Goal: Use online tool/utility: Utilize a website feature to perform a specific function

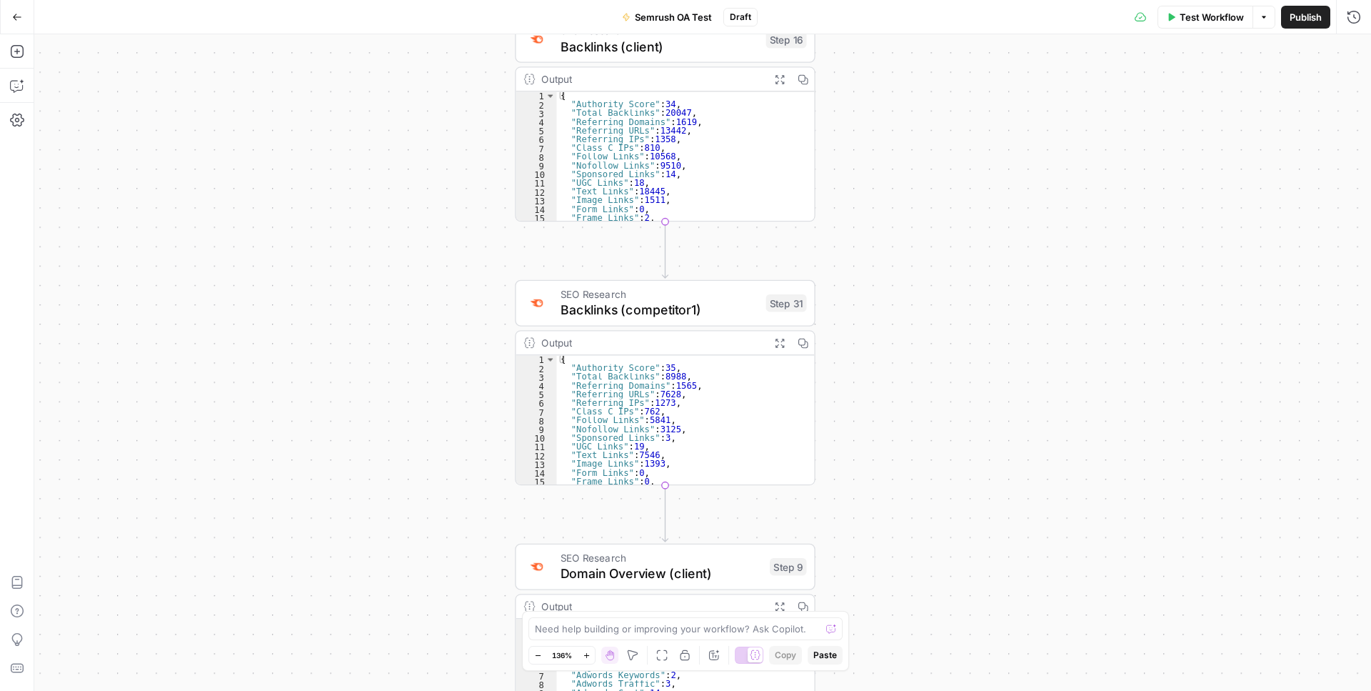
drag, startPoint x: 754, startPoint y: 124, endPoint x: 949, endPoint y: 594, distance: 508.8
click at [949, 594] on div "Workflow Set Inputs Inputs LLM · GPT-4.1 Prompt LLM Step 25 SEO Research Semrus…" at bounding box center [702, 362] width 1337 height 656
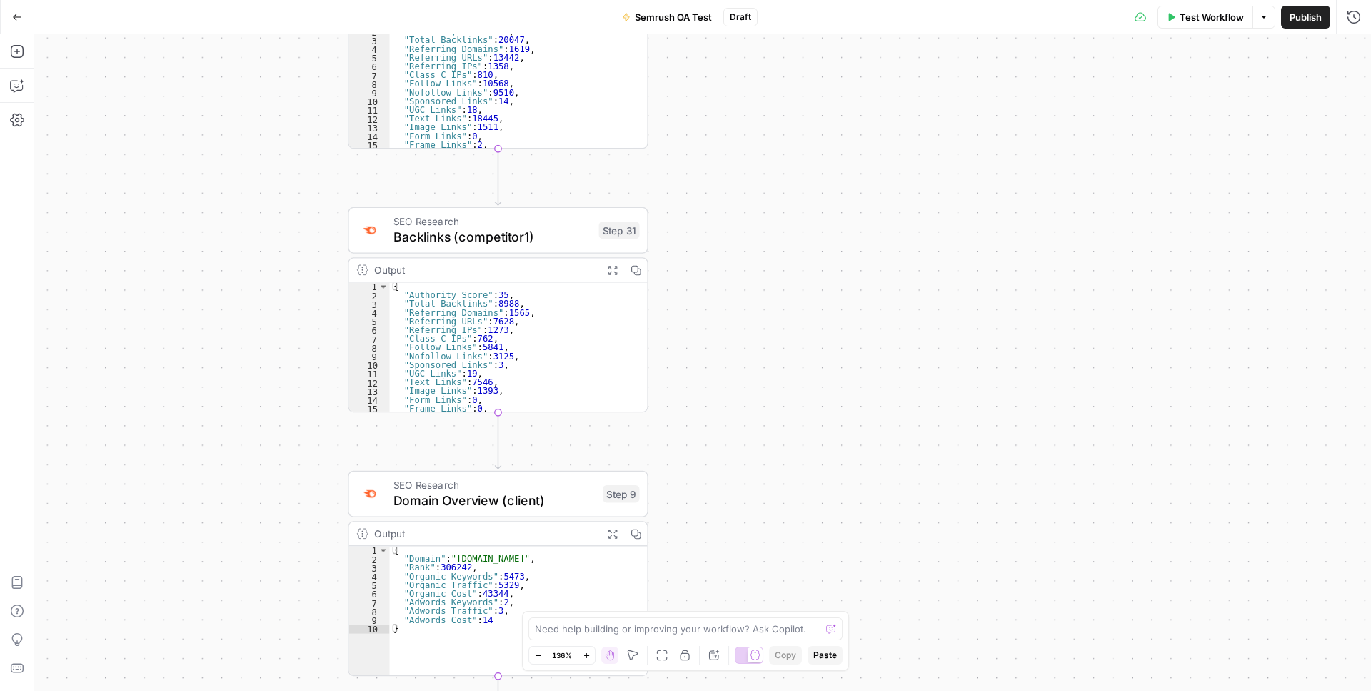
drag, startPoint x: 959, startPoint y: 220, endPoint x: 792, endPoint y: 146, distance: 182.6
click at [792, 146] on div "Workflow Set Inputs Inputs LLM · GPT-4.1 Prompt LLM Step 25 SEO Research Semrus…" at bounding box center [702, 362] width 1337 height 656
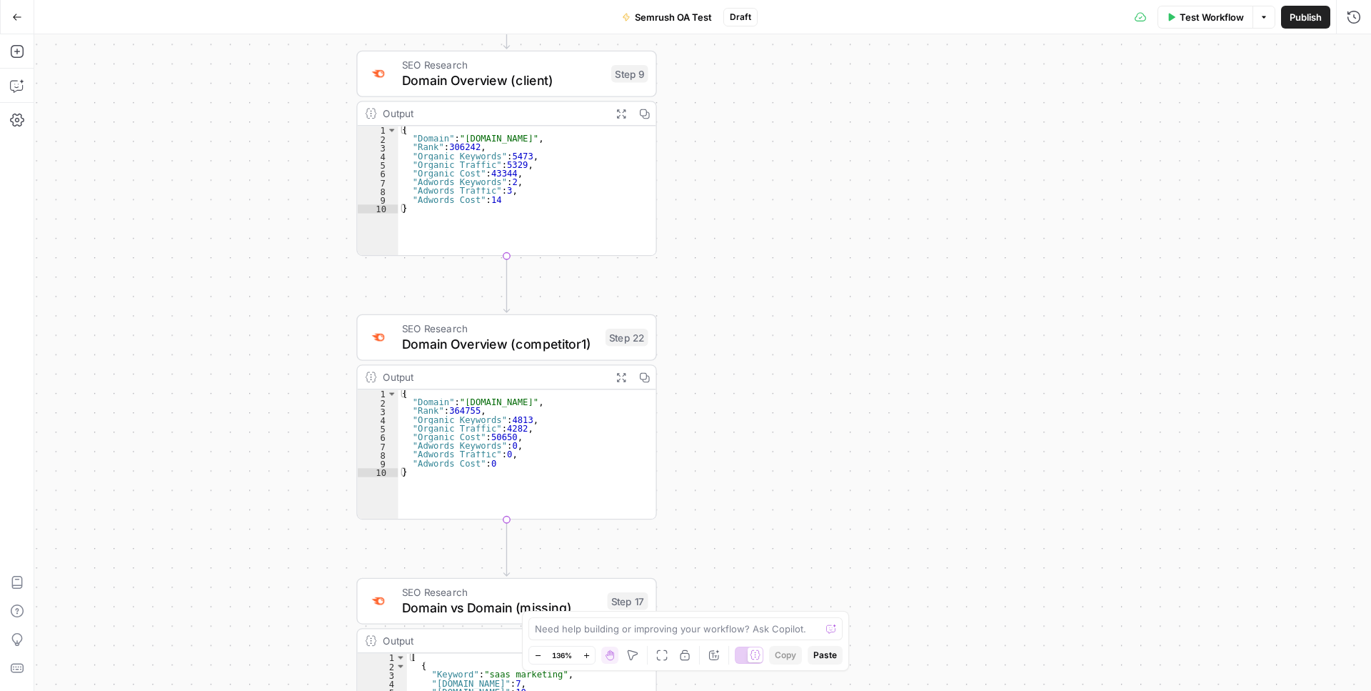
drag, startPoint x: 796, startPoint y: 494, endPoint x: 805, endPoint y: 72, distance: 421.5
click at [805, 72] on div "Workflow Set Inputs Inputs LLM · GPT-4.1 Prompt LLM Step 25 SEO Research Semrus…" at bounding box center [702, 362] width 1337 height 656
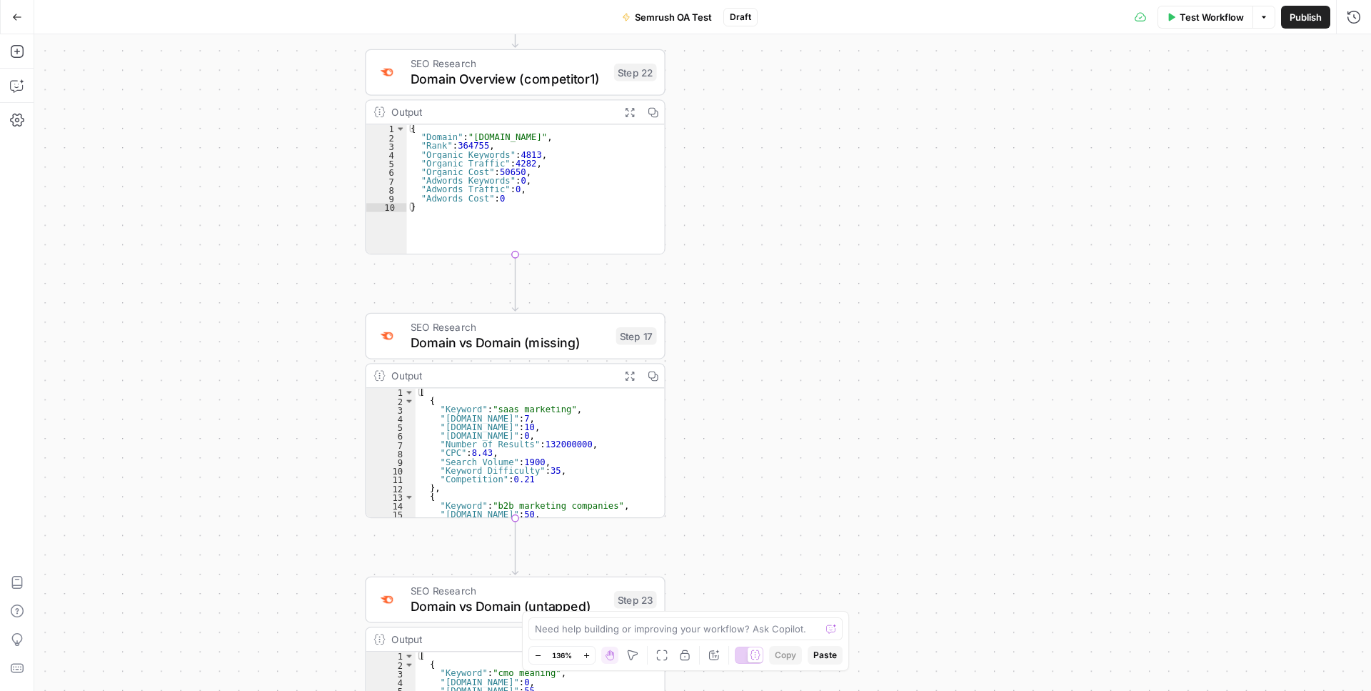
drag, startPoint x: 820, startPoint y: 400, endPoint x: 829, endPoint y: 136, distance: 263.7
click at [829, 136] on div "Workflow Set Inputs Inputs LLM · GPT-4.1 Prompt LLM Step 25 SEO Research Semrus…" at bounding box center [702, 362] width 1337 height 656
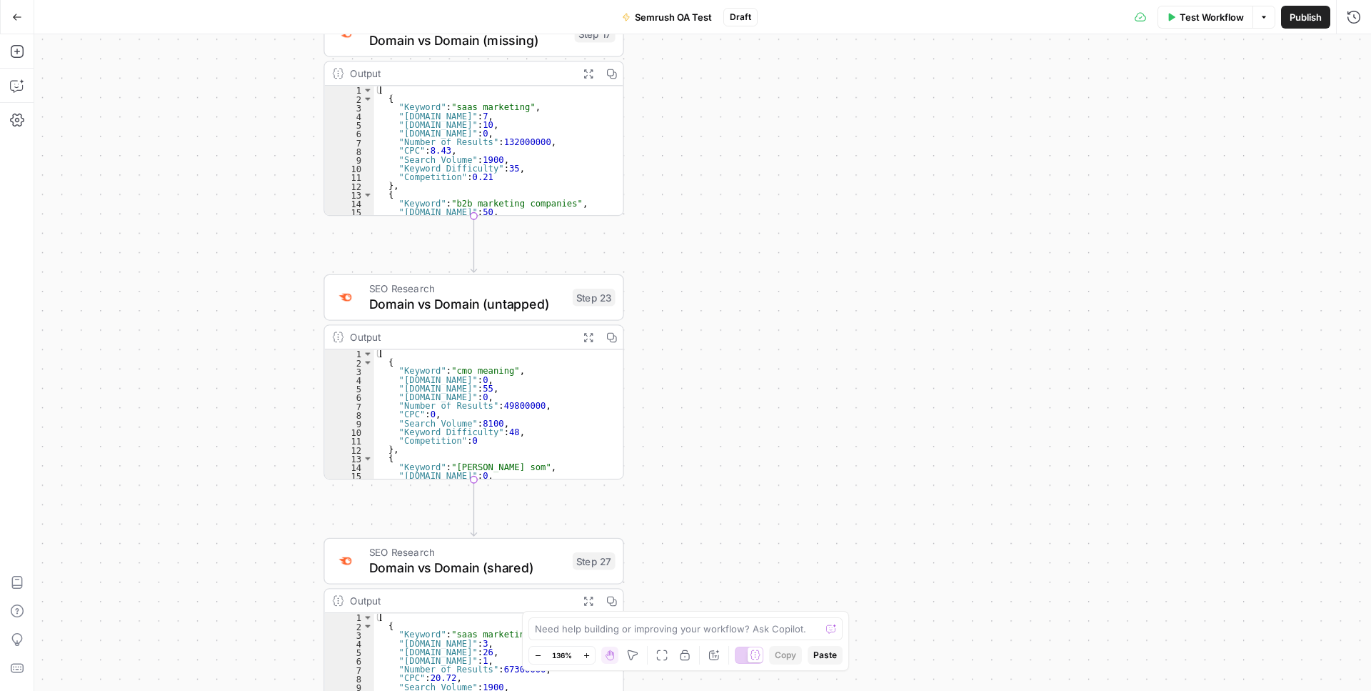
drag, startPoint x: 803, startPoint y: 474, endPoint x: 761, endPoint y: 171, distance: 304.9
click at [761, 171] on div "Workflow Set Inputs Inputs LLM · GPT-4.1 Prompt LLM Step 25 SEO Research Semrus…" at bounding box center [702, 362] width 1337 height 656
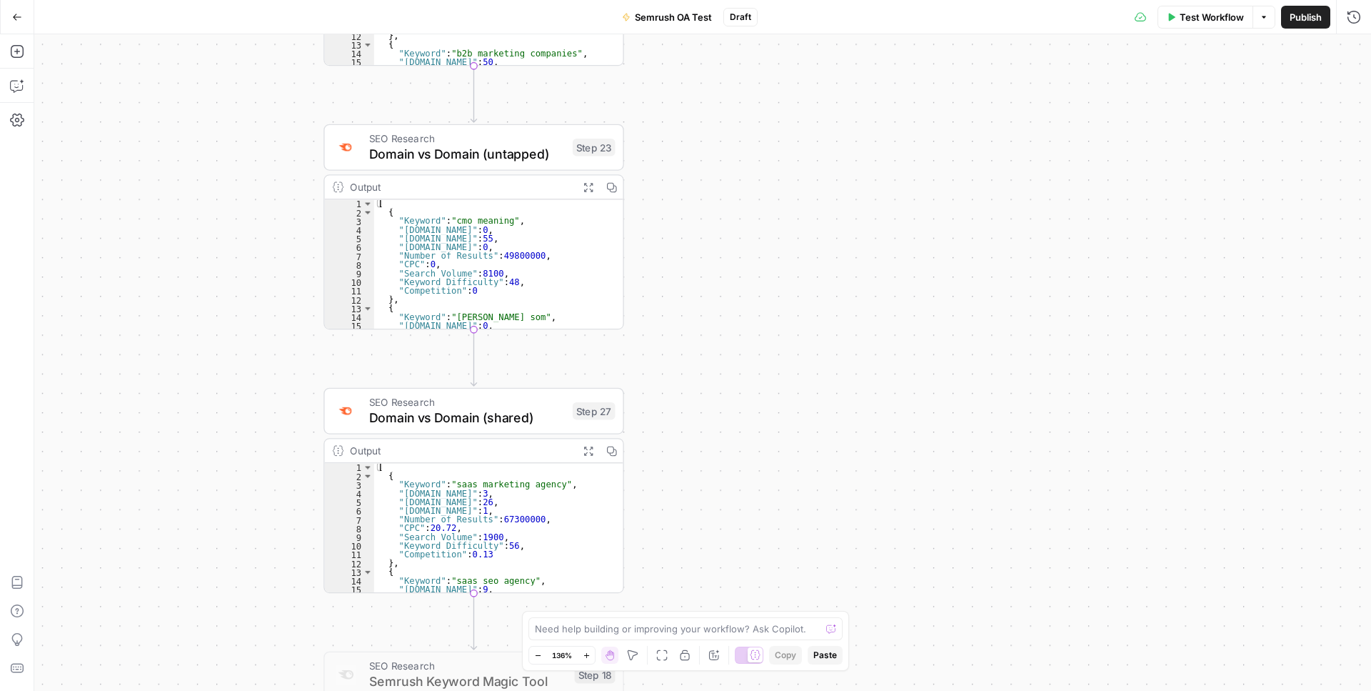
drag, startPoint x: 738, startPoint y: 284, endPoint x: 742, endPoint y: 110, distance: 174.3
click at [742, 110] on div "Workflow Set Inputs Inputs LLM · GPT-4.1 Prompt LLM Step 25 SEO Research Semrus…" at bounding box center [702, 362] width 1337 height 656
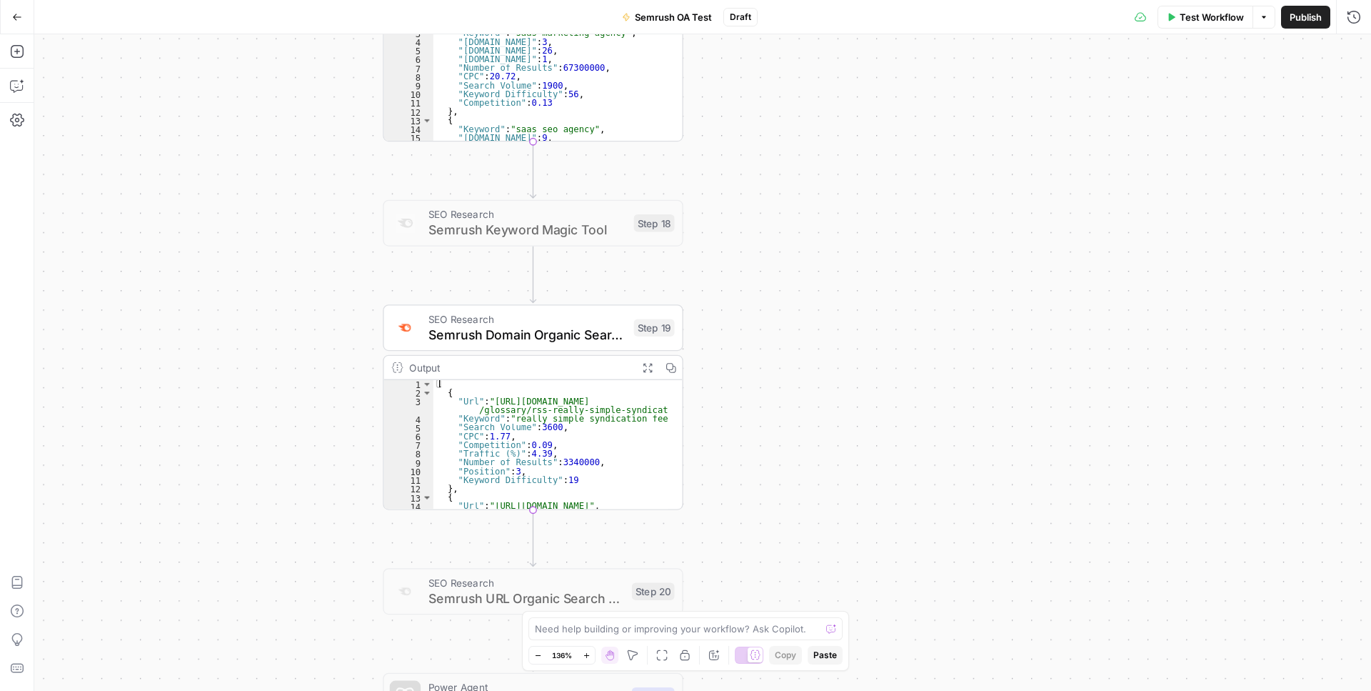
drag, startPoint x: 745, startPoint y: 443, endPoint x: 802, endPoint y: 169, distance: 280.2
click at [802, 169] on div "Workflow Set Inputs Inputs LLM · GPT-4.1 Prompt LLM Step 25 SEO Research Semrus…" at bounding box center [702, 362] width 1337 height 656
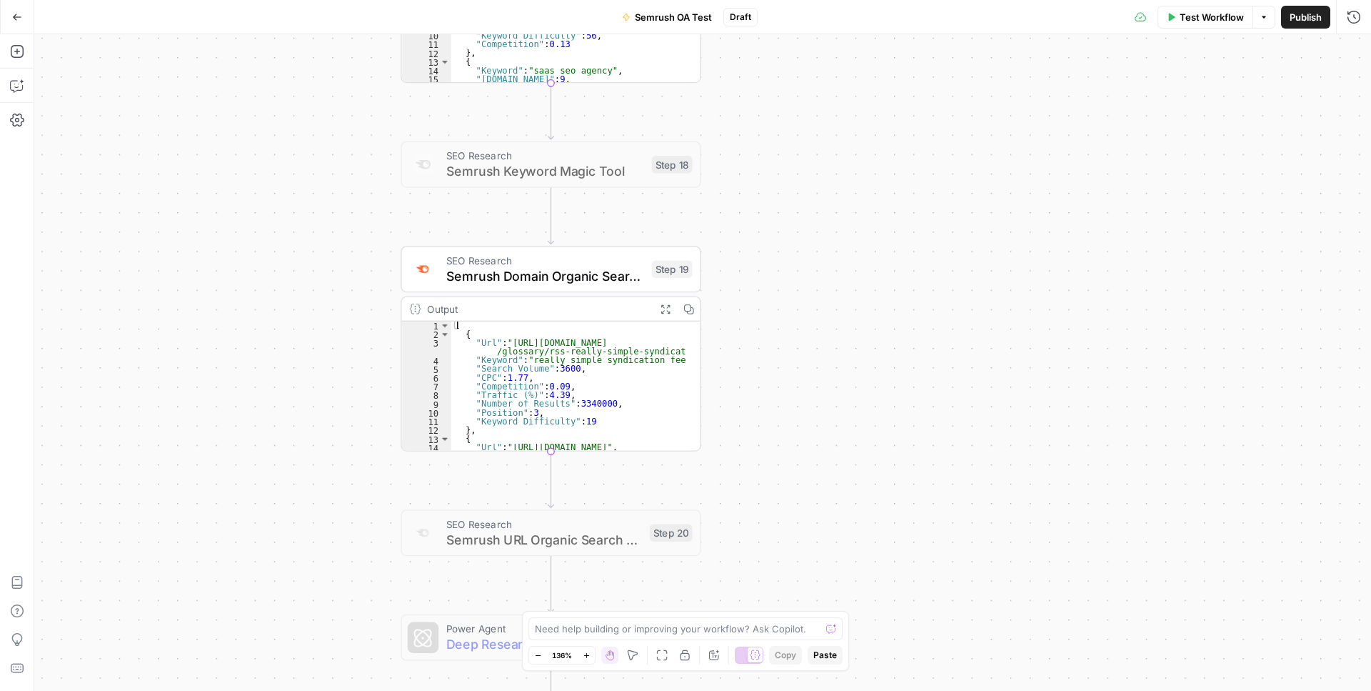
drag, startPoint x: 791, startPoint y: 501, endPoint x: 809, endPoint y: 443, distance: 61.2
click at [809, 443] on div "Workflow Set Inputs Inputs LLM · GPT-4.1 Prompt LLM Step 25 SEO Research Semrus…" at bounding box center [702, 362] width 1337 height 656
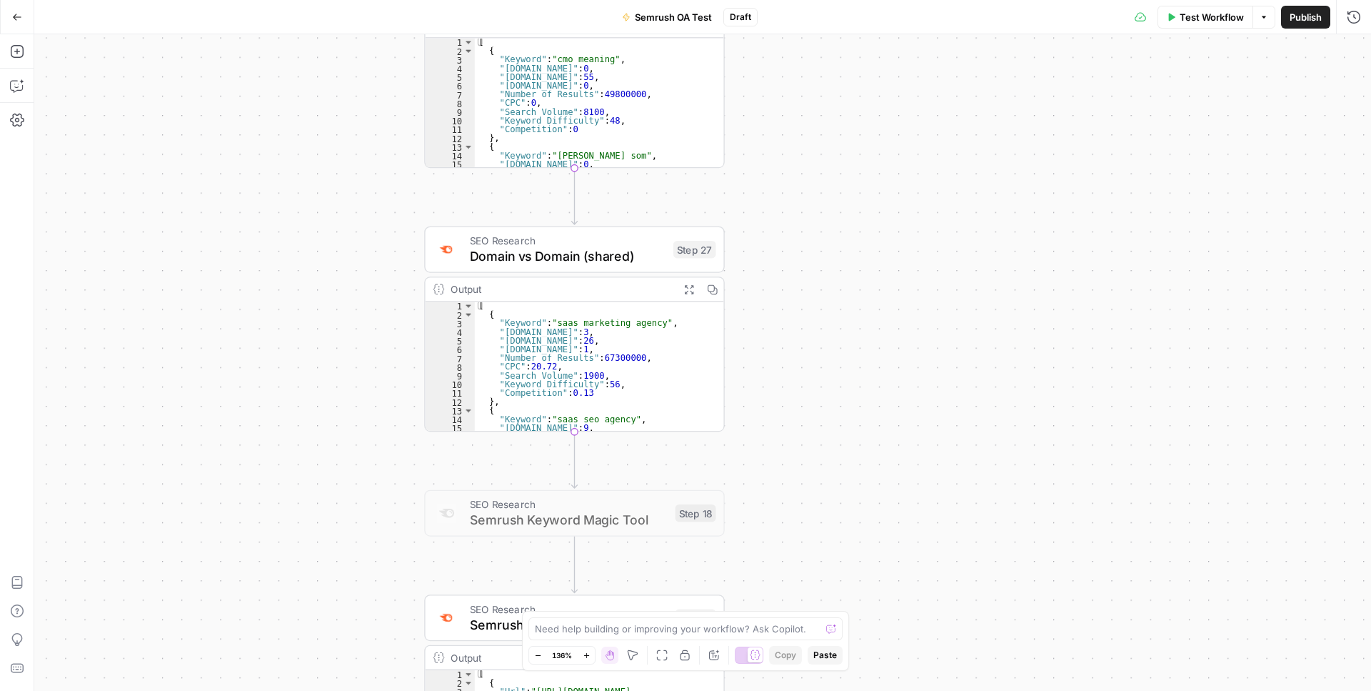
drag, startPoint x: 773, startPoint y: 129, endPoint x: 792, endPoint y: 489, distance: 359.8
click at [792, 488] on div "Workflow Set Inputs Inputs LLM · GPT-4.1 Prompt LLM Step 25 SEO Research Semrus…" at bounding box center [702, 362] width 1337 height 656
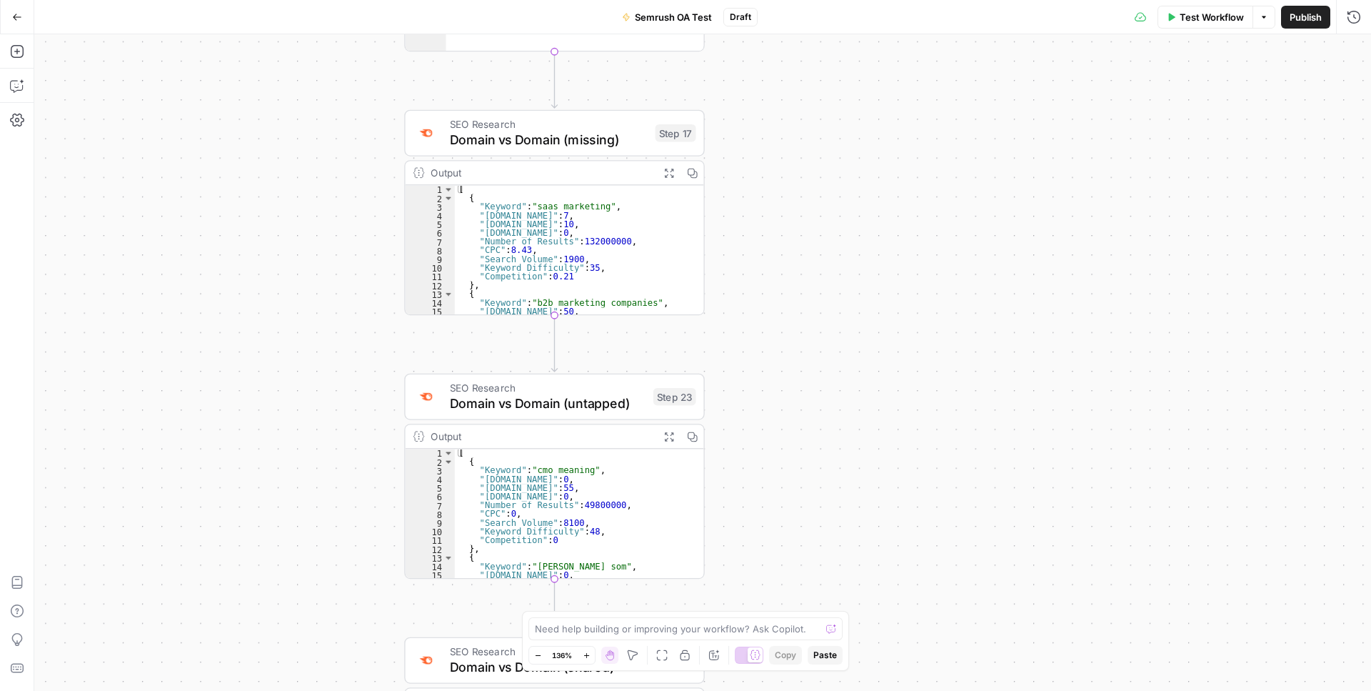
drag, startPoint x: 814, startPoint y: 107, endPoint x: 794, endPoint y: 45, distance: 65.1
click at [796, 41] on div "Workflow Set Inputs Inputs LLM · GPT-4.1 Prompt LLM Step 25 SEO Research Semrus…" at bounding box center [702, 362] width 1337 height 656
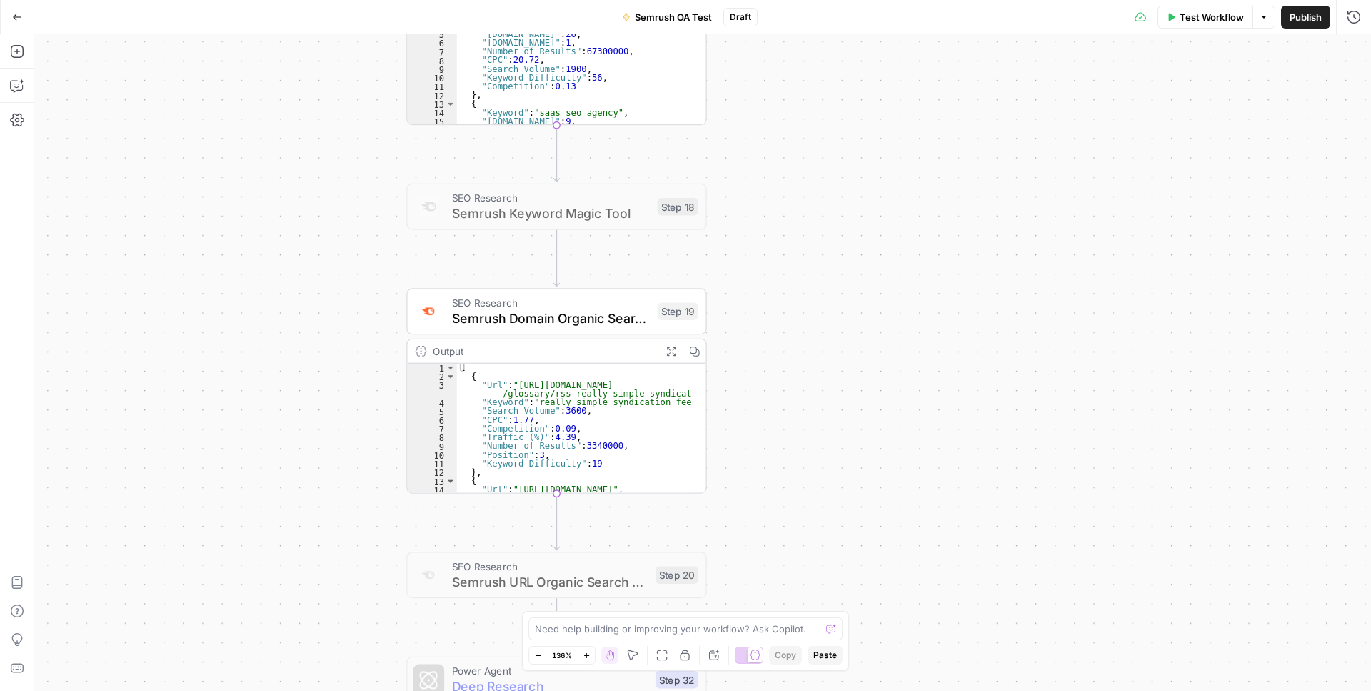
drag, startPoint x: 746, startPoint y: 444, endPoint x: 745, endPoint y: 15, distance: 428.5
click at [745, 14] on div "Go Back Semrush OA Test Draft Test Workflow Options Publish Run History Add Ste…" at bounding box center [685, 345] width 1371 height 691
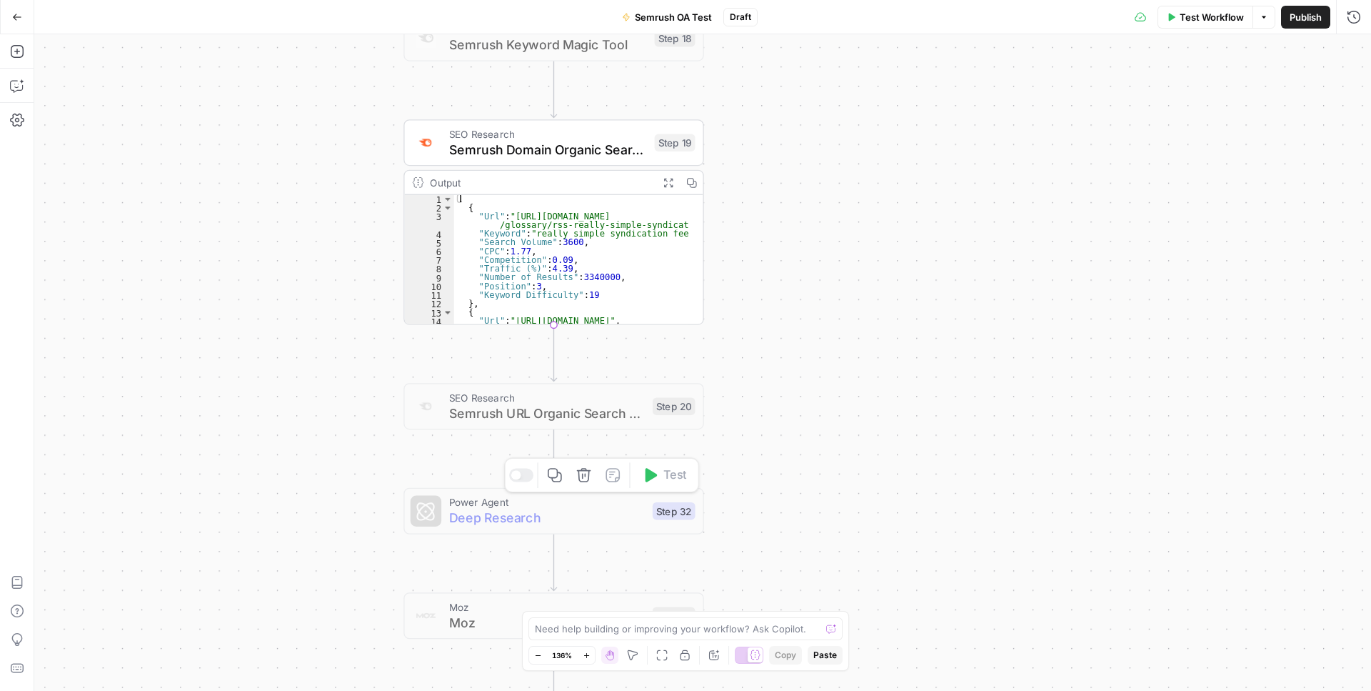
click at [508, 513] on span "Deep Research" at bounding box center [547, 517] width 196 height 19
click at [571, 523] on span "Deep Research" at bounding box center [547, 517] width 196 height 19
click at [519, 482] on div "Copy step Delete step Add Note Test" at bounding box center [601, 475] width 195 height 35
click at [517, 477] on div at bounding box center [516, 475] width 10 height 10
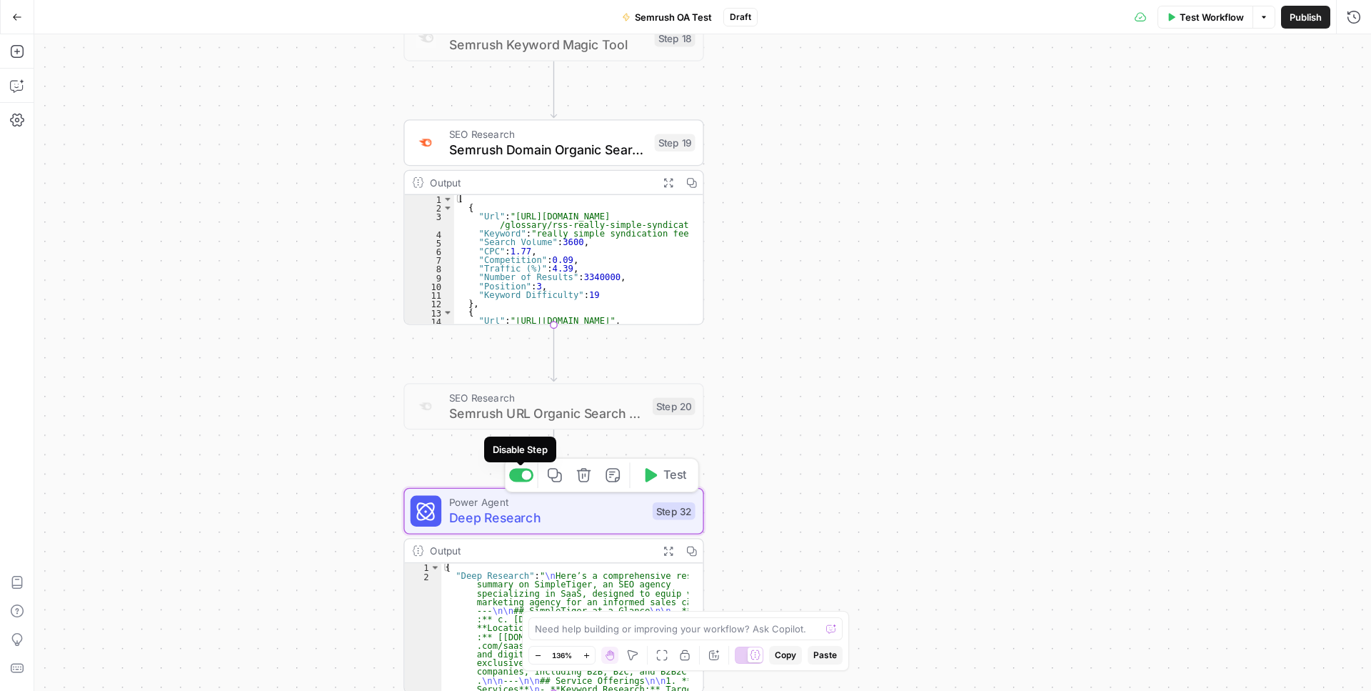
click at [522, 479] on div at bounding box center [527, 475] width 10 height 10
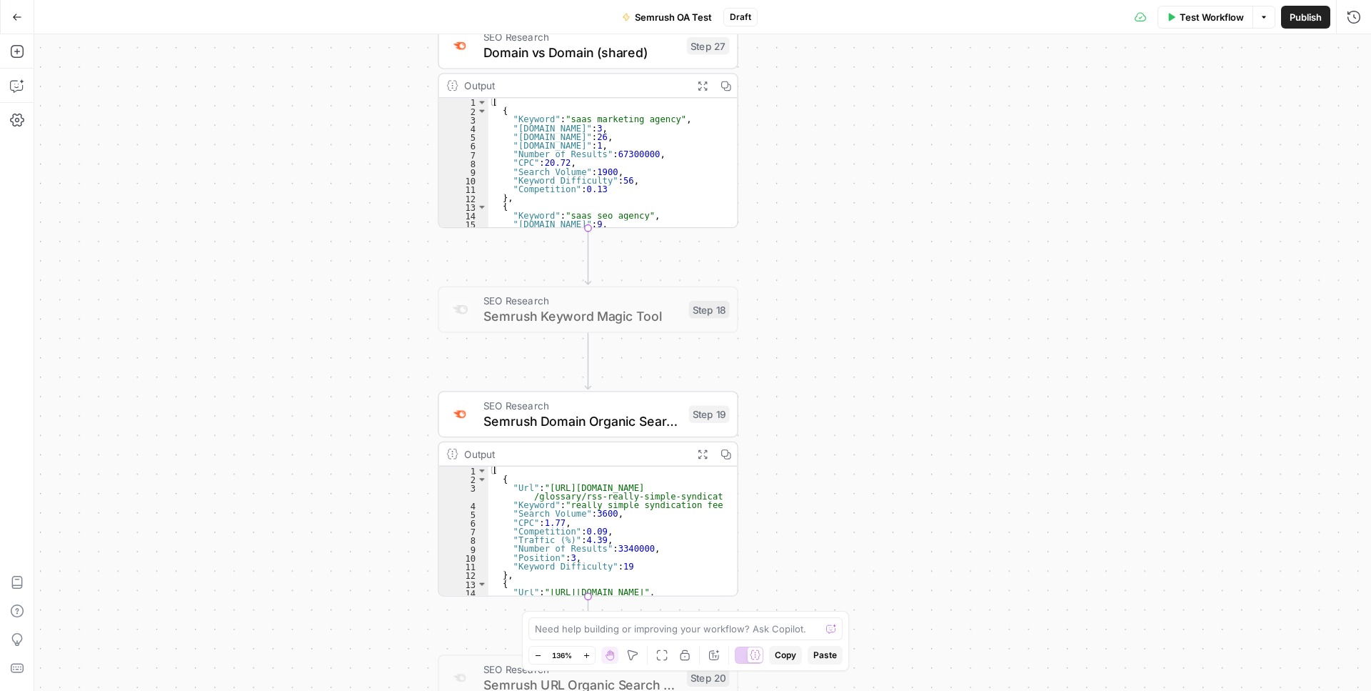
drag, startPoint x: 805, startPoint y: 126, endPoint x: 831, endPoint y: 586, distance: 461.4
click at [831, 588] on div "Workflow Set Inputs Inputs LLM · GPT-4.1 Prompt LLM Step 25 SEO Research Semrus…" at bounding box center [702, 362] width 1337 height 656
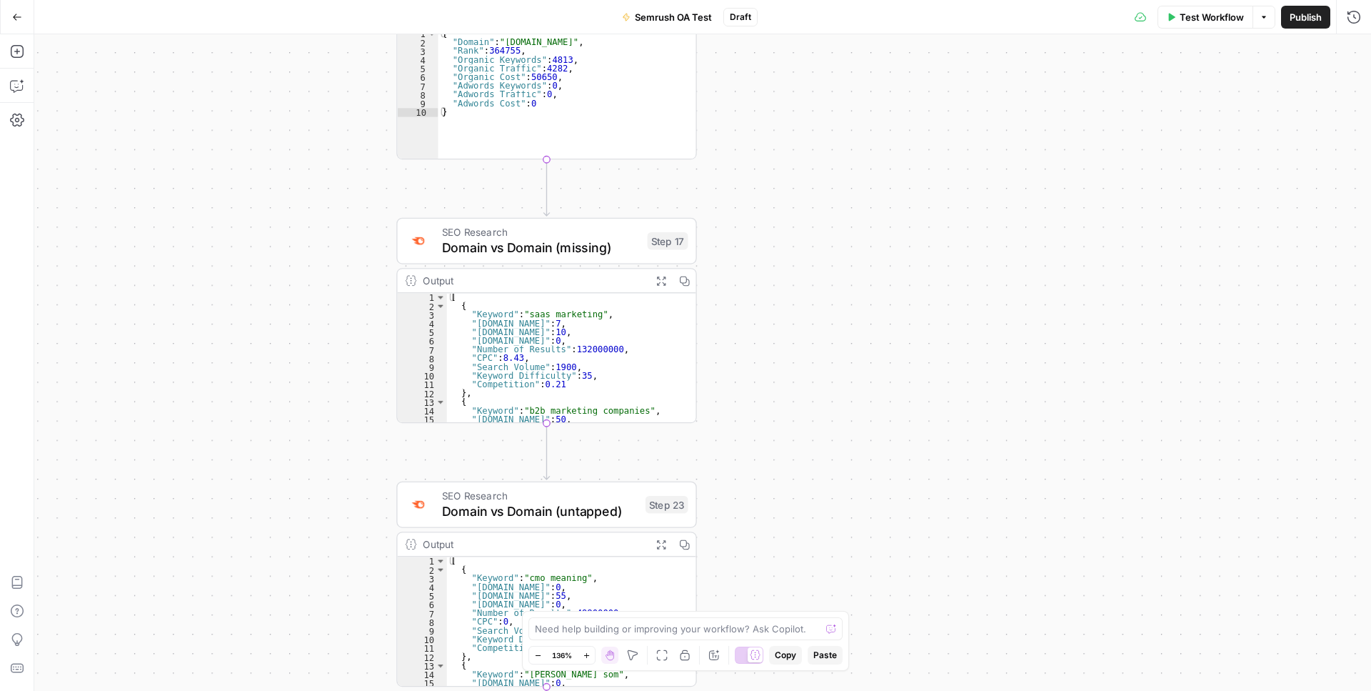
drag, startPoint x: 905, startPoint y: 159, endPoint x: 869, endPoint y: 690, distance: 532.6
click at [869, 690] on div "Workflow Set Inputs Inputs LLM · GPT-4.1 Prompt LLM Step 25 SEO Research Semrus…" at bounding box center [702, 362] width 1337 height 656
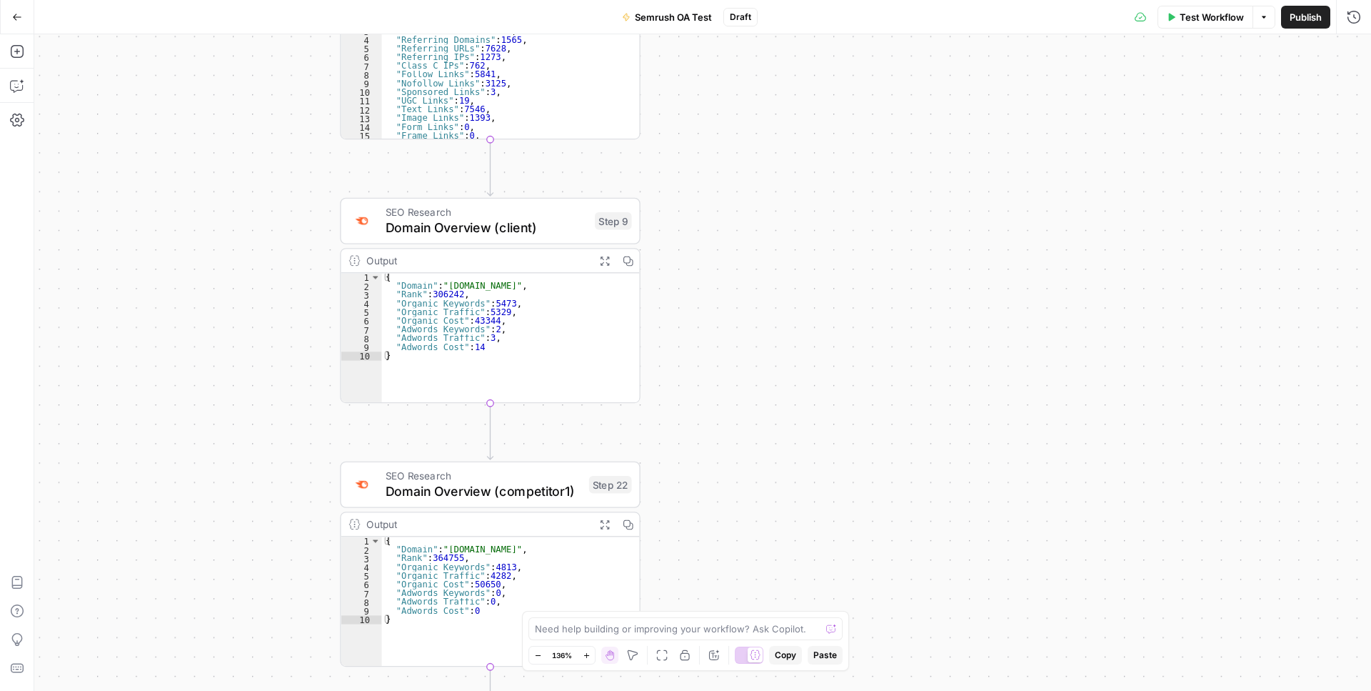
drag, startPoint x: 896, startPoint y: 155, endPoint x: 842, endPoint y: 659, distance: 507.1
click at [842, 660] on body "SimpleTiger New Home Browse DocJuris (Pending) Insights Opportunities FIVE x 5 …" at bounding box center [685, 345] width 1371 height 691
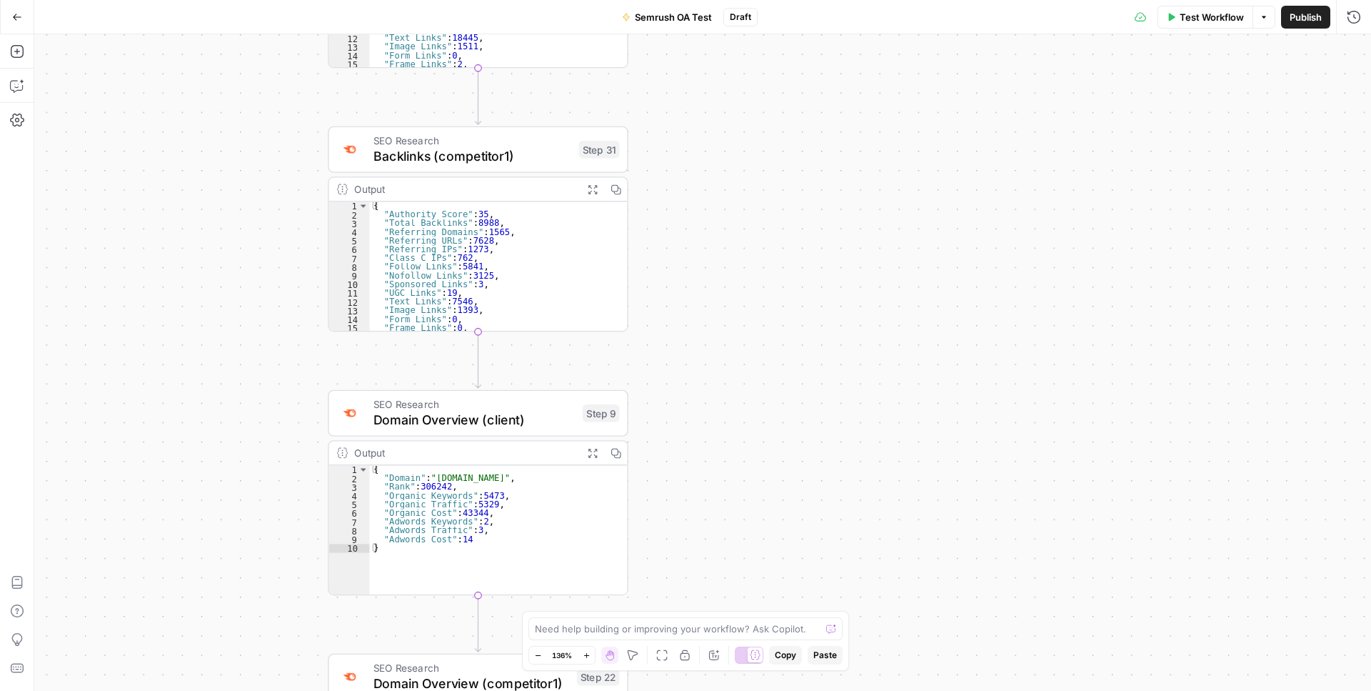
drag, startPoint x: 841, startPoint y: 364, endPoint x: 836, endPoint y: 690, distance: 326.5
click at [836, 690] on div "Workflow Set Inputs Inputs LLM · GPT-4.1 Prompt LLM Step 25 SEO Research Semrus…" at bounding box center [702, 362] width 1337 height 656
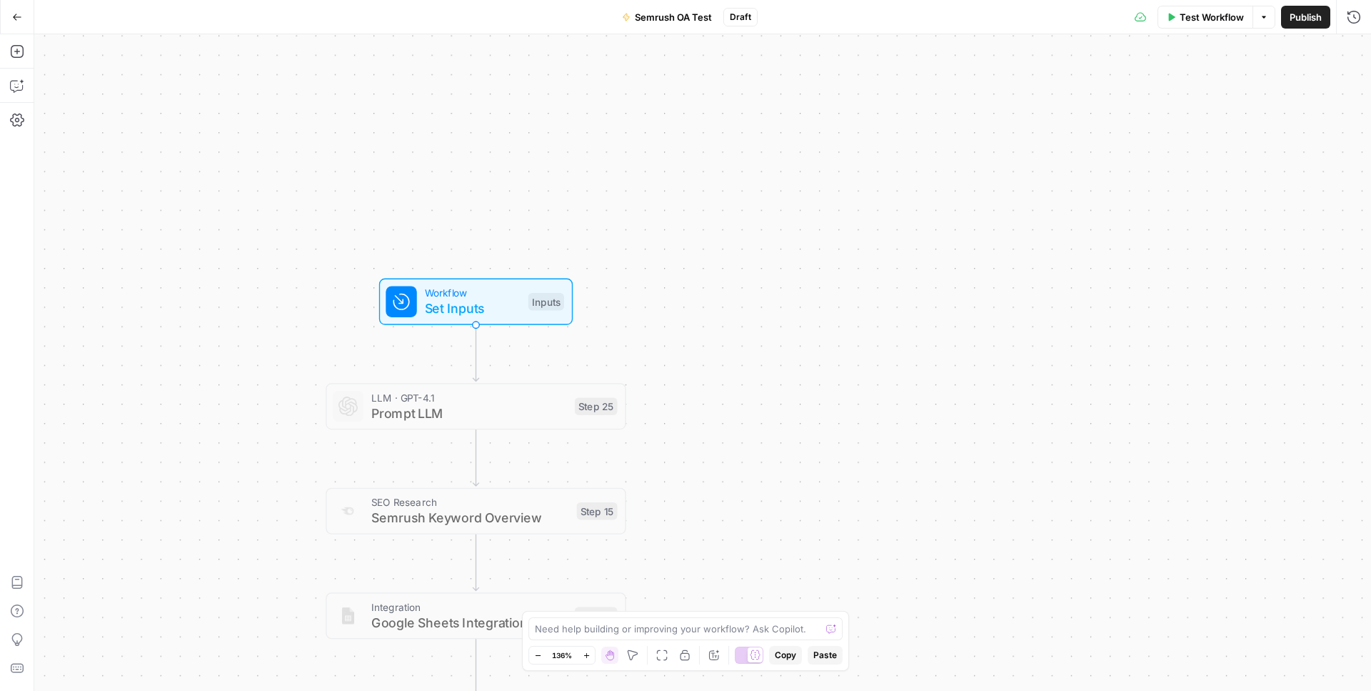
drag, startPoint x: 848, startPoint y: 141, endPoint x: 851, endPoint y: 649, distance: 507.8
click at [851, 649] on div "Workflow Set Inputs Inputs LLM · GPT-4.1 Prompt LLM Step 25 SEO Research Semrus…" at bounding box center [702, 362] width 1337 height 656
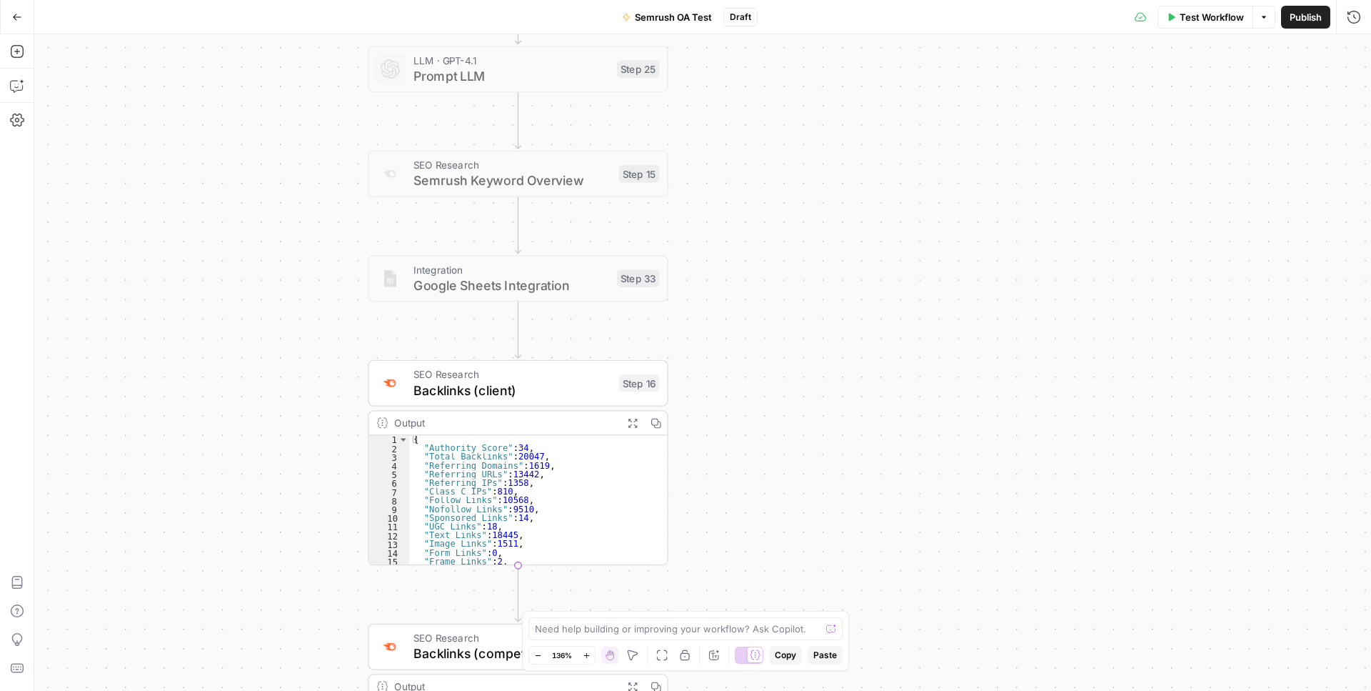
drag, startPoint x: 806, startPoint y: 374, endPoint x: 848, endPoint y: 68, distance: 308.6
click at [848, 68] on div "Workflow Set Inputs Inputs LLM · GPT-4.1 Prompt LLM Step 25 SEO Research Semrus…" at bounding box center [702, 362] width 1337 height 656
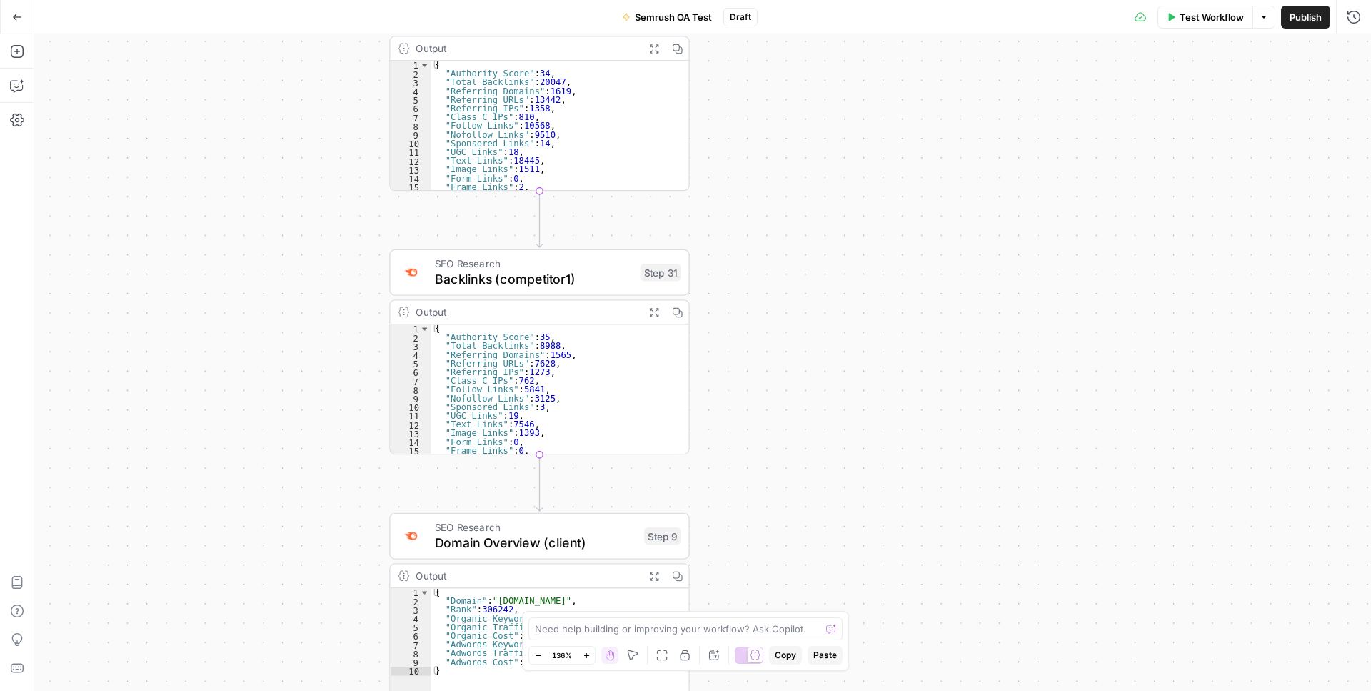
drag, startPoint x: 827, startPoint y: 501, endPoint x: 839, endPoint y: 150, distance: 351.6
click at [839, 150] on div "Workflow Set Inputs Inputs LLM · GPT-4.1 Prompt LLM Step 25 SEO Research Semrus…" at bounding box center [702, 362] width 1337 height 656
click at [23, 49] on icon "button" at bounding box center [16, 51] width 13 height 13
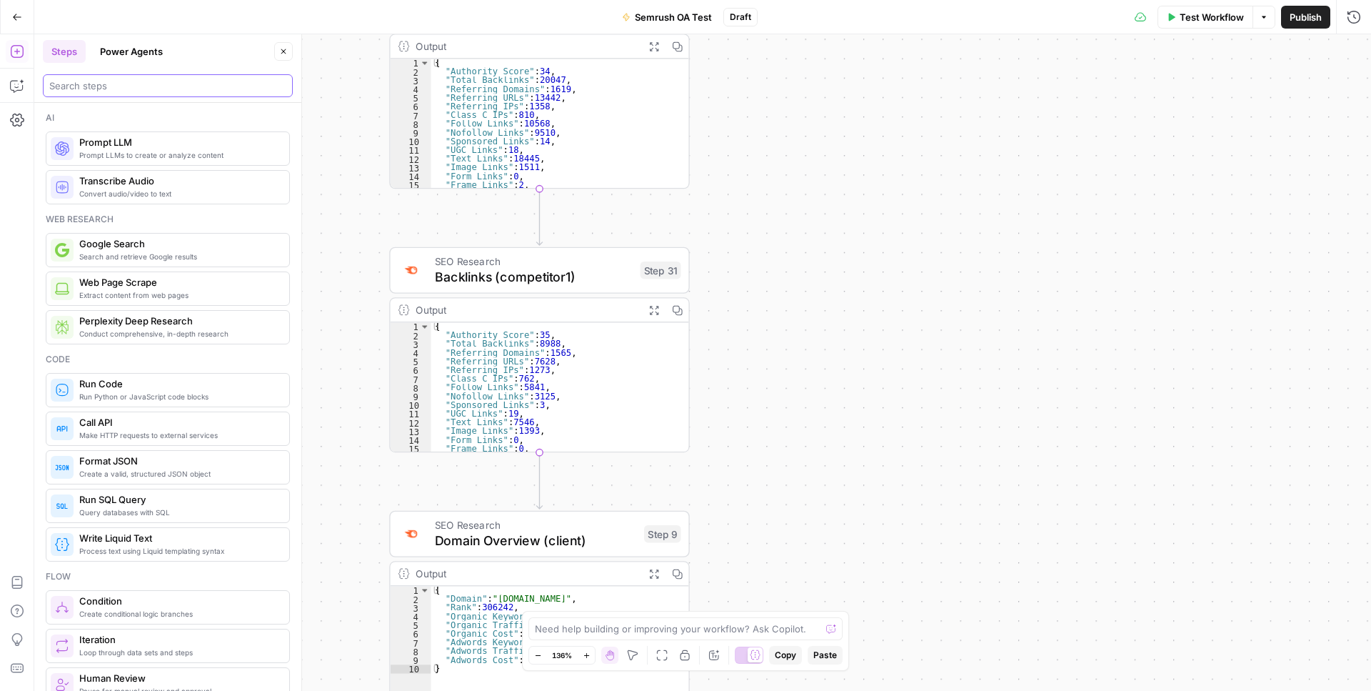
click at [119, 89] on input "search" at bounding box center [167, 86] width 237 height 14
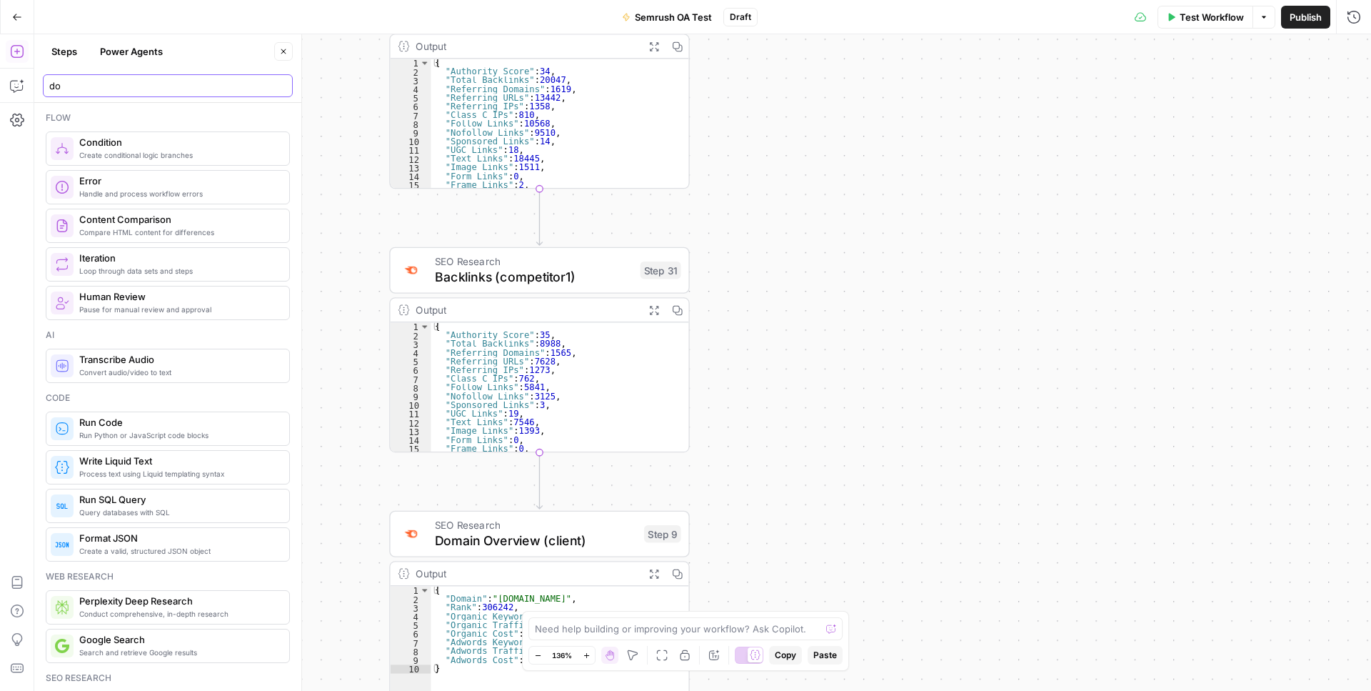
type input "doc"
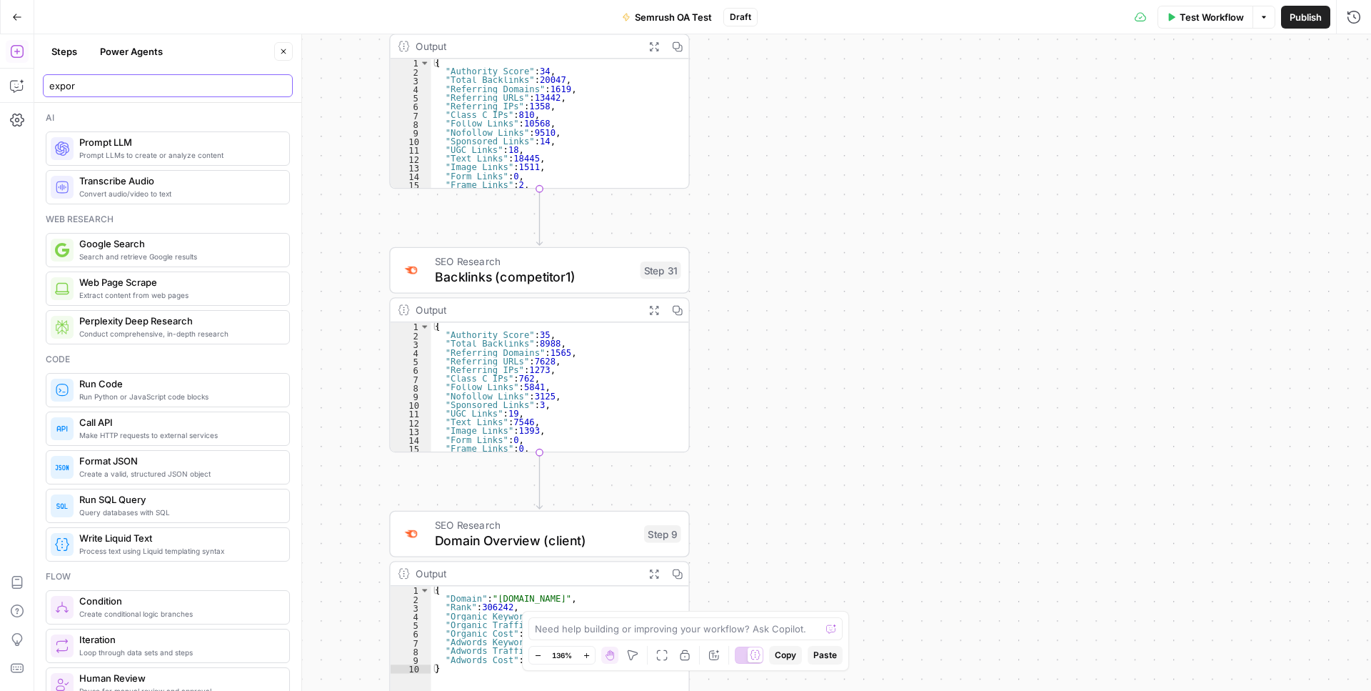
type input "export"
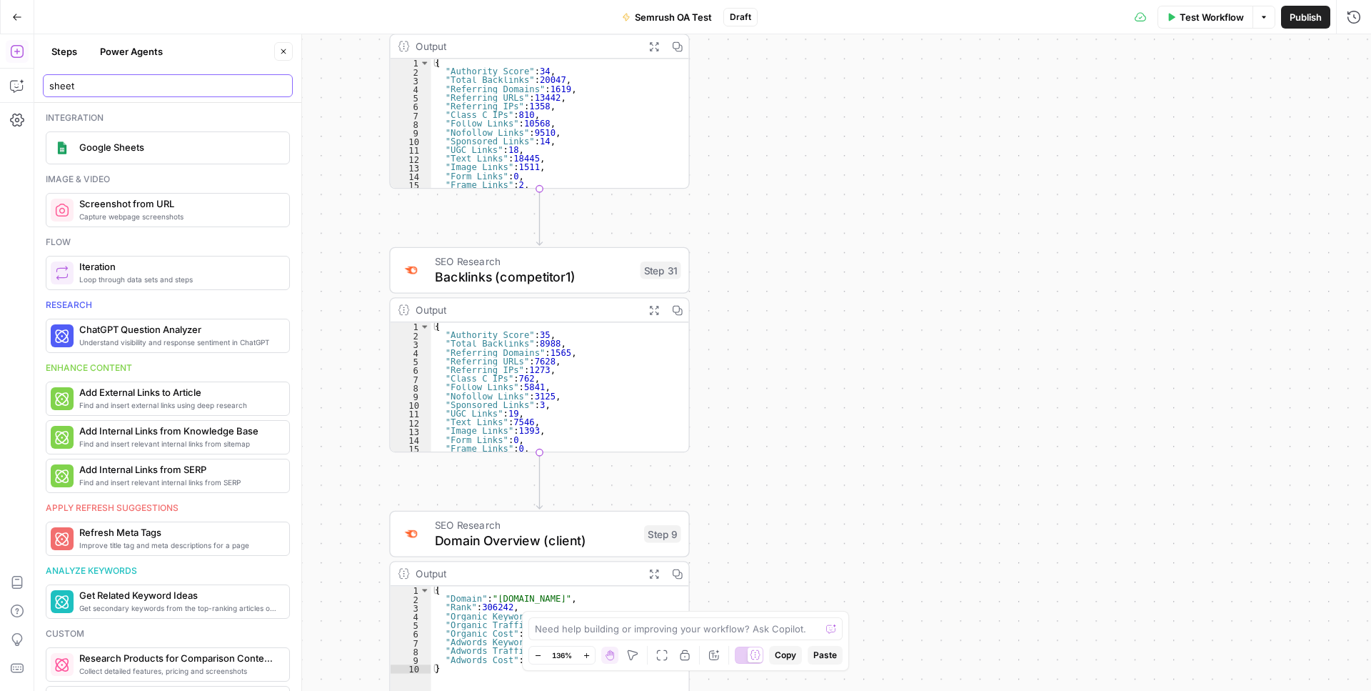
type input "sheet"
click at [126, 146] on span "Google Sheets" at bounding box center [178, 147] width 199 height 14
click at [1256, 96] on label "Authentication" at bounding box center [1229, 91] width 268 height 14
click at [1256, 109] on input "Authentication" at bounding box center [1220, 116] width 232 height 14
click at [1262, 111] on input "Authentication" at bounding box center [1220, 116] width 232 height 14
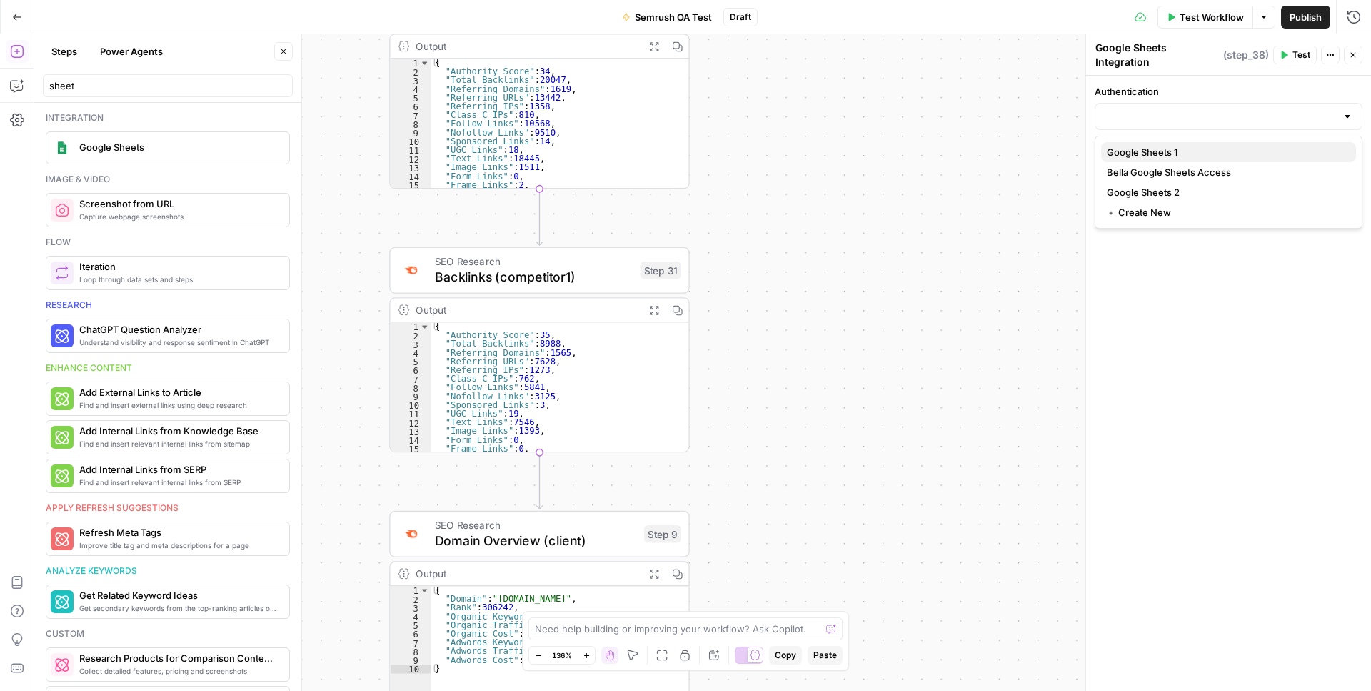
click at [1181, 151] on span "Google Sheets 1" at bounding box center [1226, 152] width 238 height 14
type input "Google Sheets 1"
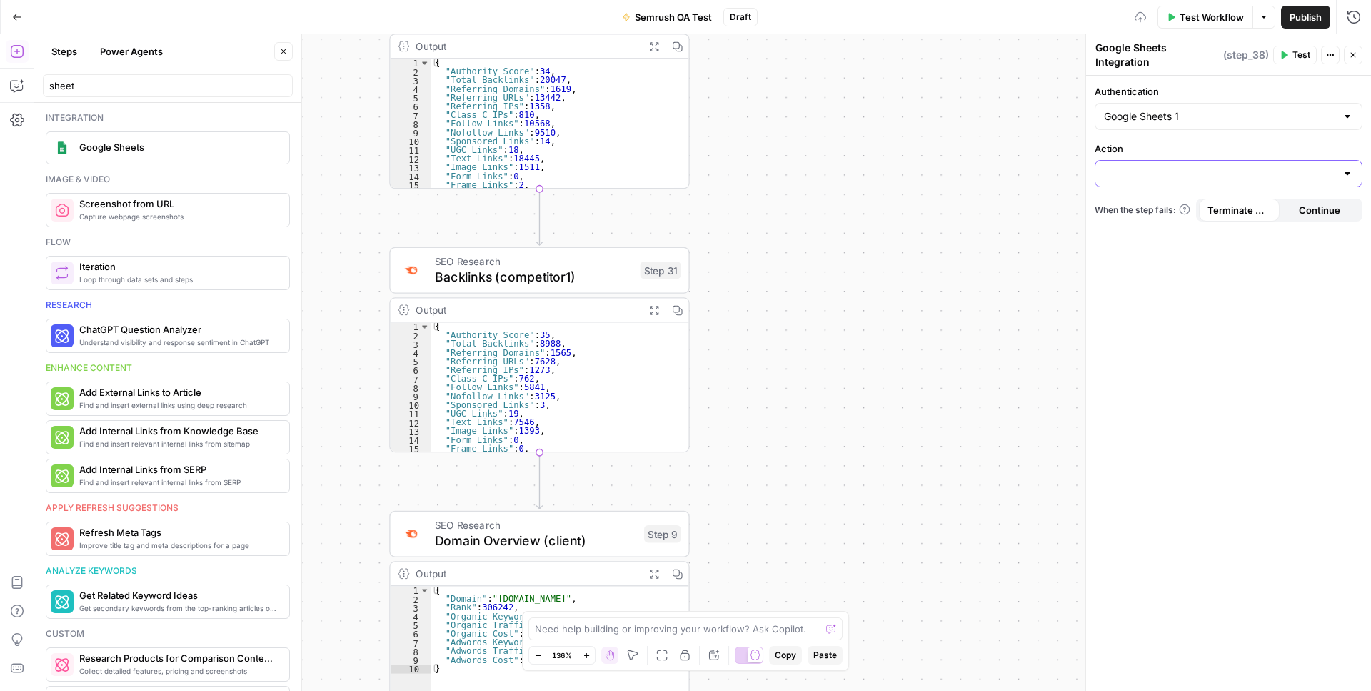
click at [1171, 175] on input "Action" at bounding box center [1220, 173] width 232 height 14
click at [1205, 374] on div "Authentication Google Sheets 1 Action When the step fails: Terminate Workflow C…" at bounding box center [1228, 383] width 285 height 615
click at [104, 89] on input "sheet" at bounding box center [167, 86] width 237 height 14
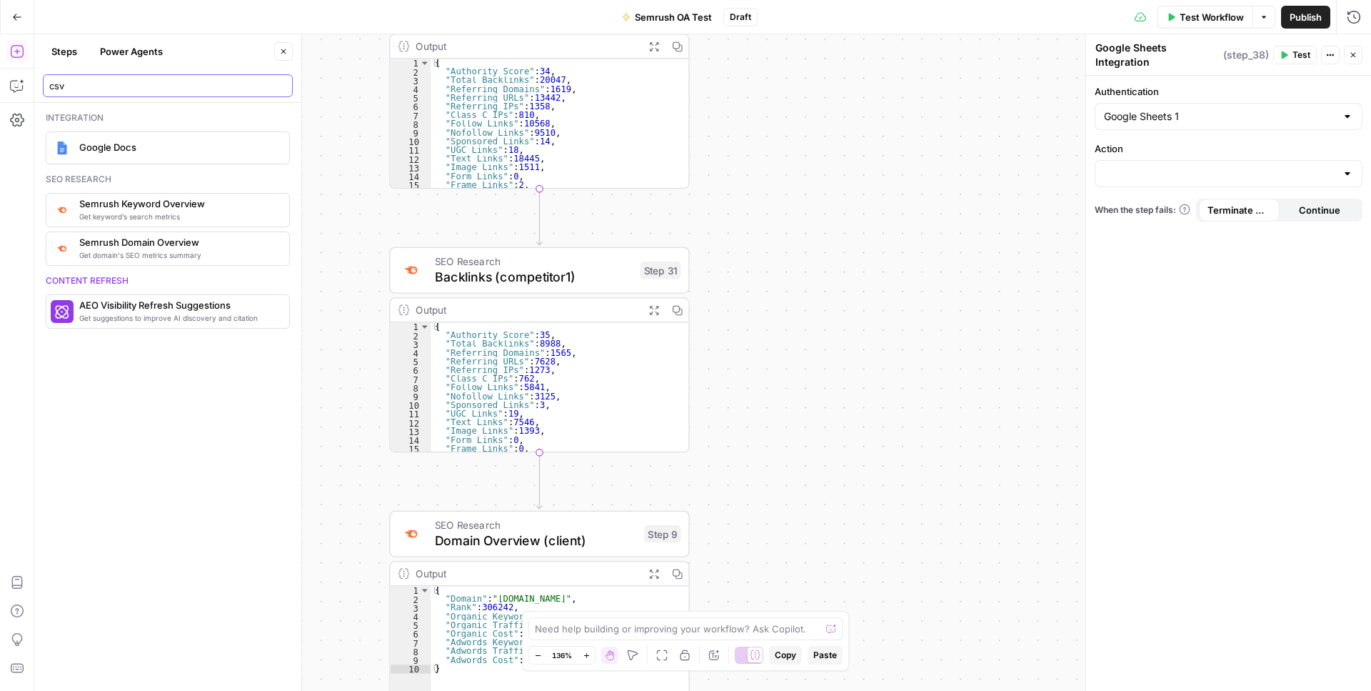
type input "csv"
click at [96, 151] on span "Google Docs" at bounding box center [178, 147] width 199 height 14
type textarea "Google Docs Integration"
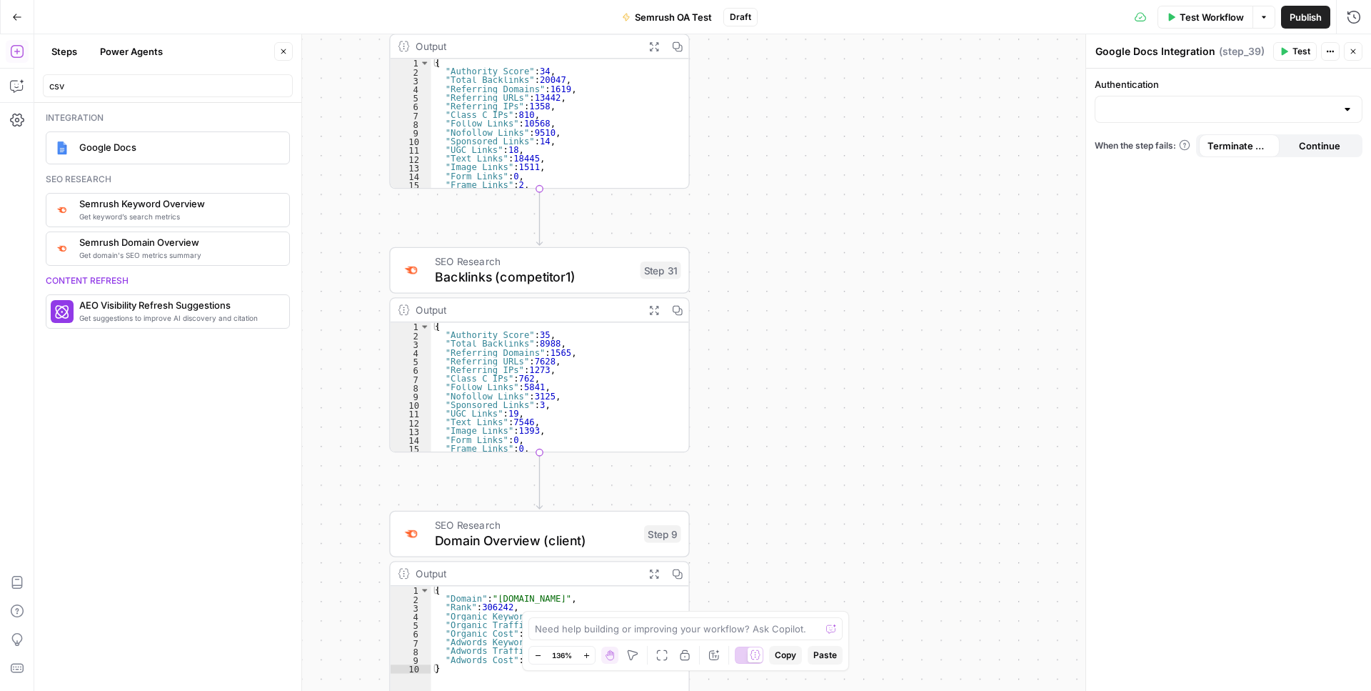
click at [1167, 117] on div at bounding box center [1229, 109] width 268 height 27
click at [1156, 149] on span "Google Docs 2" at bounding box center [1226, 145] width 238 height 14
type input "Google Docs 2"
click at [1148, 168] on input "Action" at bounding box center [1220, 166] width 232 height 14
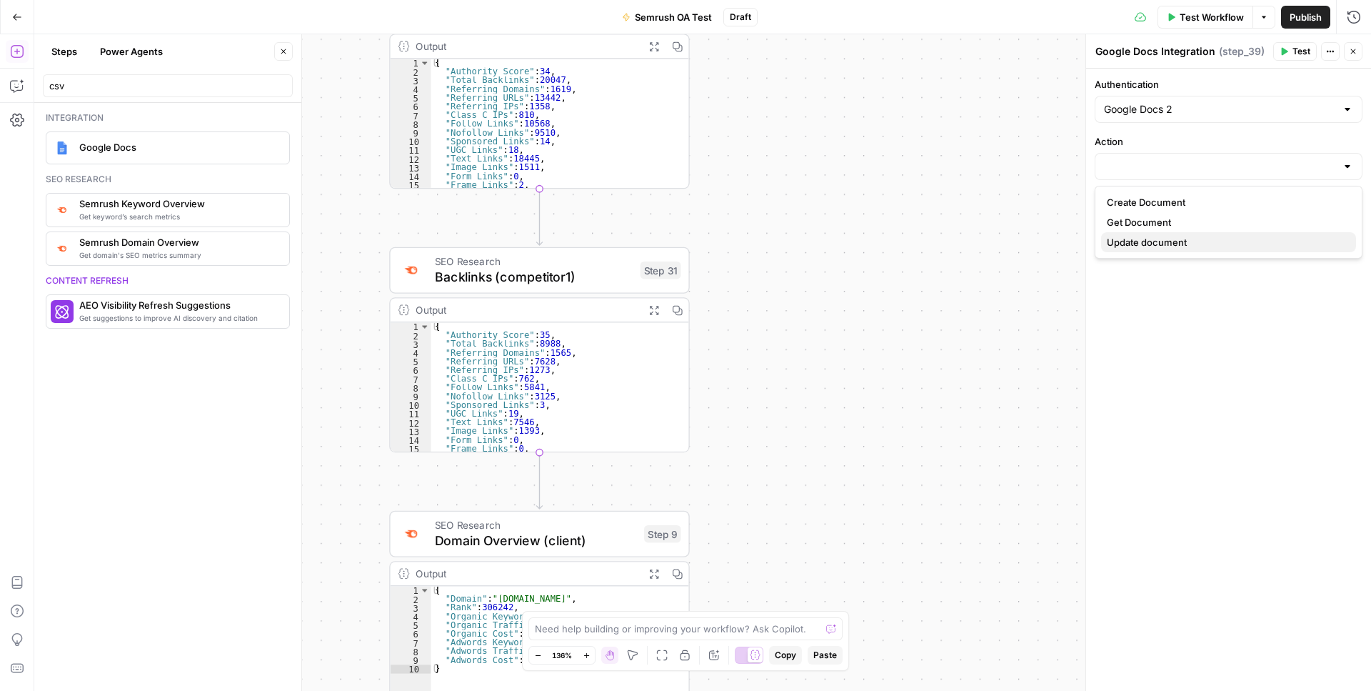
click at [1138, 245] on span "Update document" at bounding box center [1226, 242] width 238 height 14
type input "Update document"
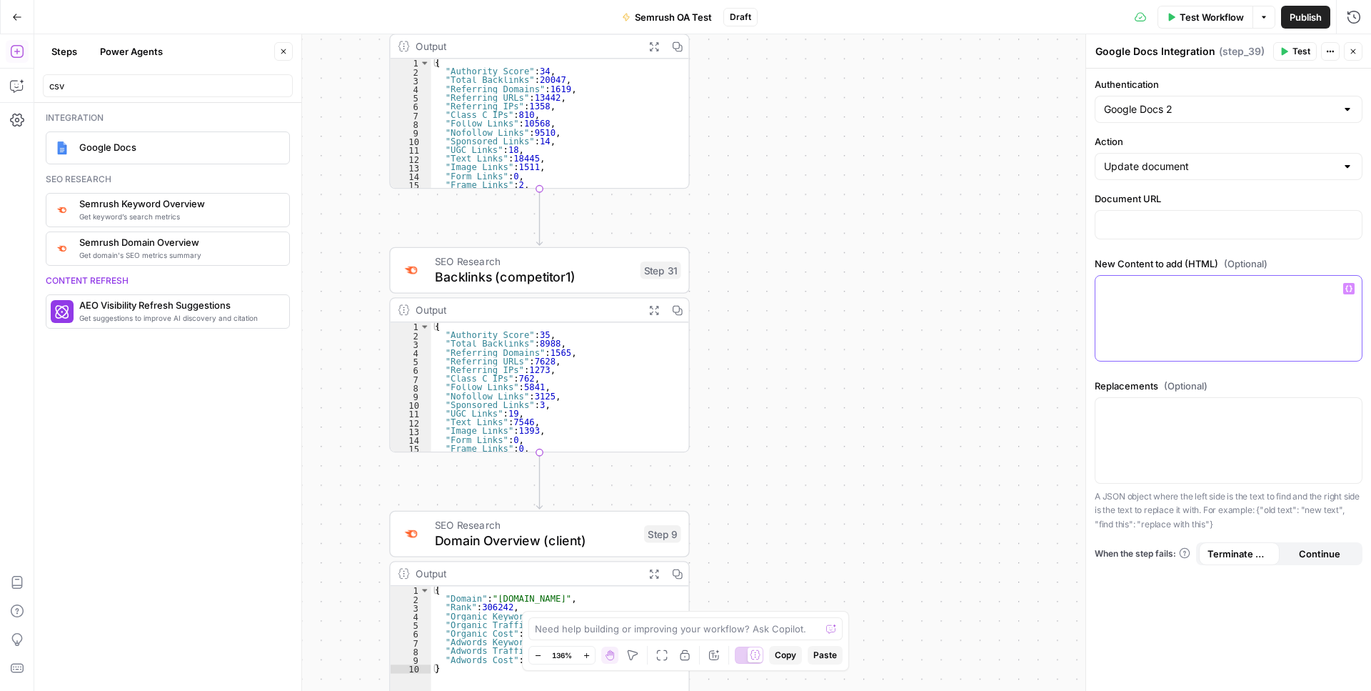
click at [1145, 299] on div at bounding box center [1229, 318] width 266 height 85
click at [280, 52] on icon "button" at bounding box center [283, 51] width 9 height 9
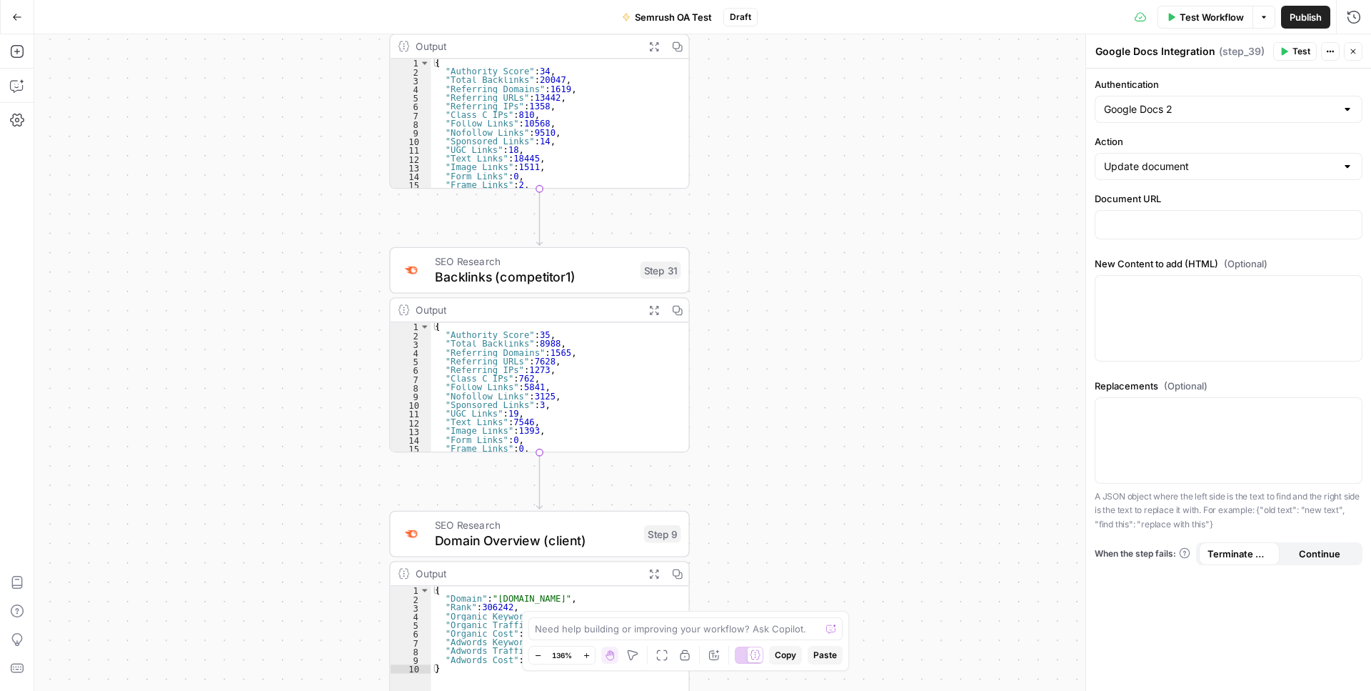
click at [1352, 54] on icon "button" at bounding box center [1353, 51] width 9 height 9
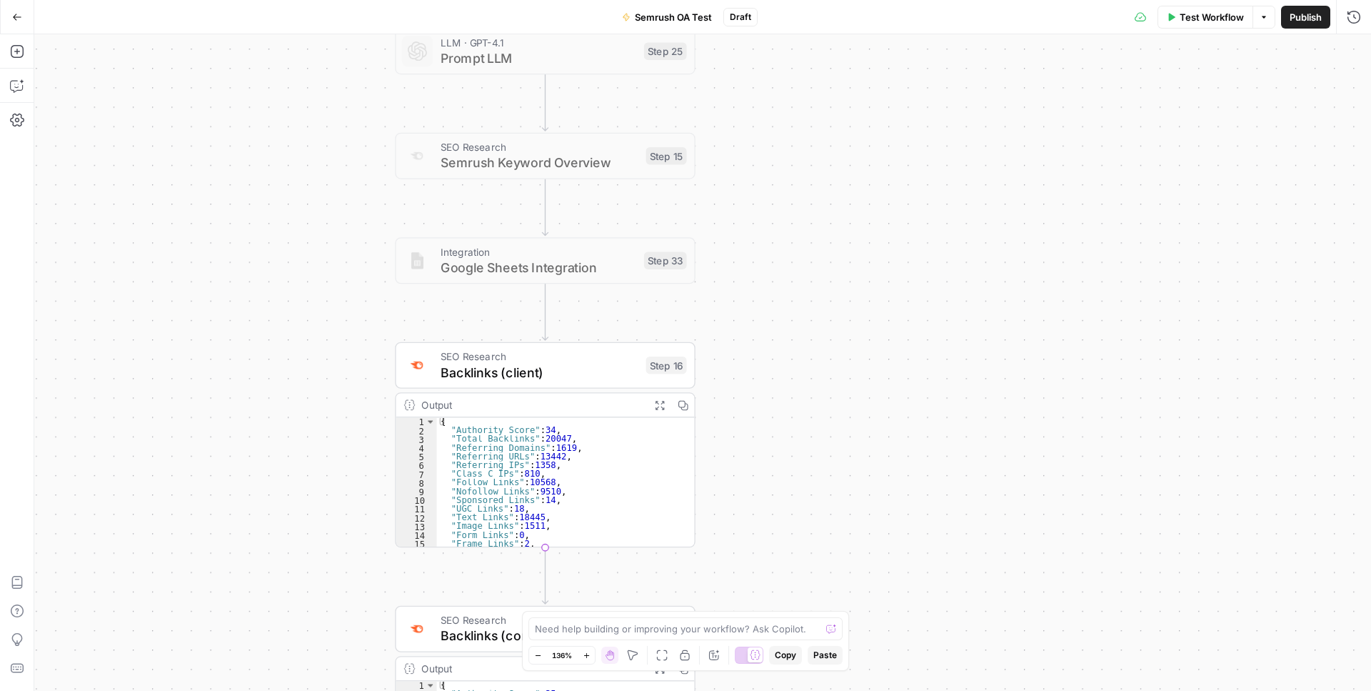
drag, startPoint x: 914, startPoint y: 161, endPoint x: 918, endPoint y: 602, distance: 441.4
click at [918, 602] on div "Workflow Set Inputs Inputs LLM · GPT-4.1 Prompt LLM Step 25 SEO Research Semrus…" at bounding box center [702, 362] width 1337 height 656
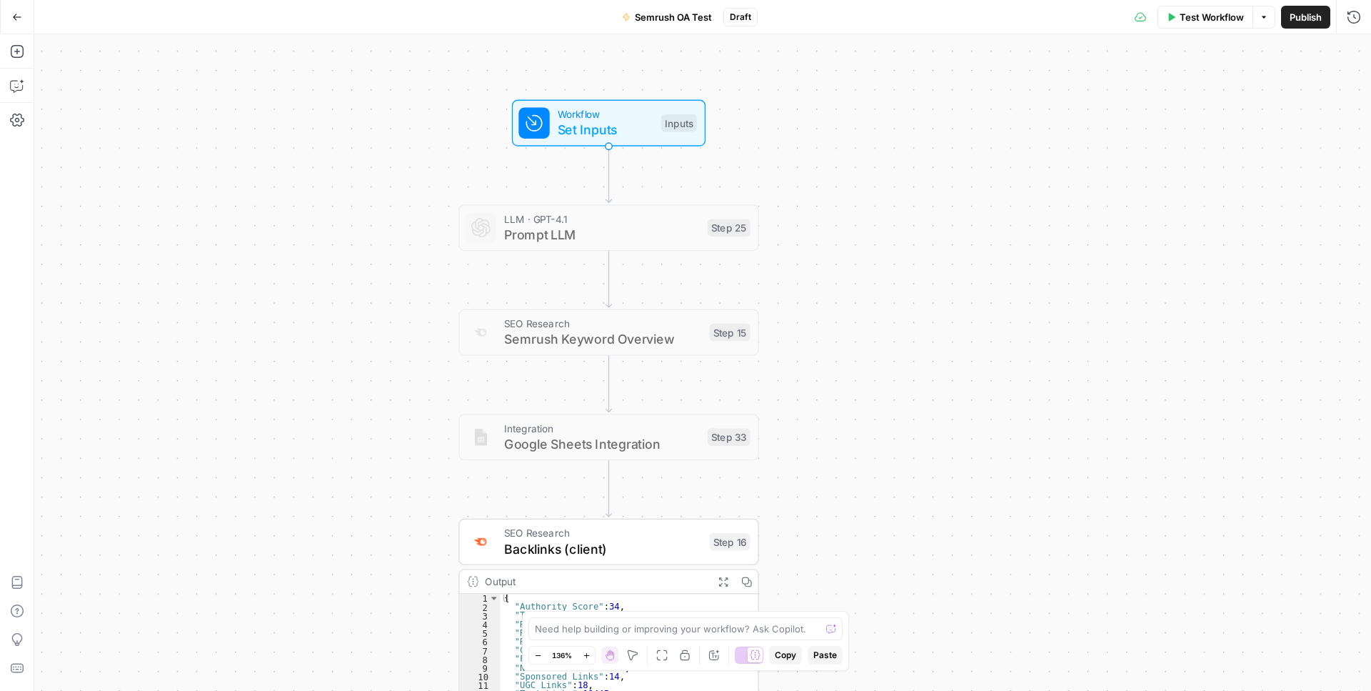
drag, startPoint x: 892, startPoint y: 154, endPoint x: 957, endPoint y: 247, distance: 113.3
click at [957, 247] on div "Workflow Set Inputs Inputs LLM · GPT-4.1 Prompt LLM Step 25 SEO Research Semrus…" at bounding box center [702, 362] width 1337 height 656
